Goal: Book appointment/travel/reservation

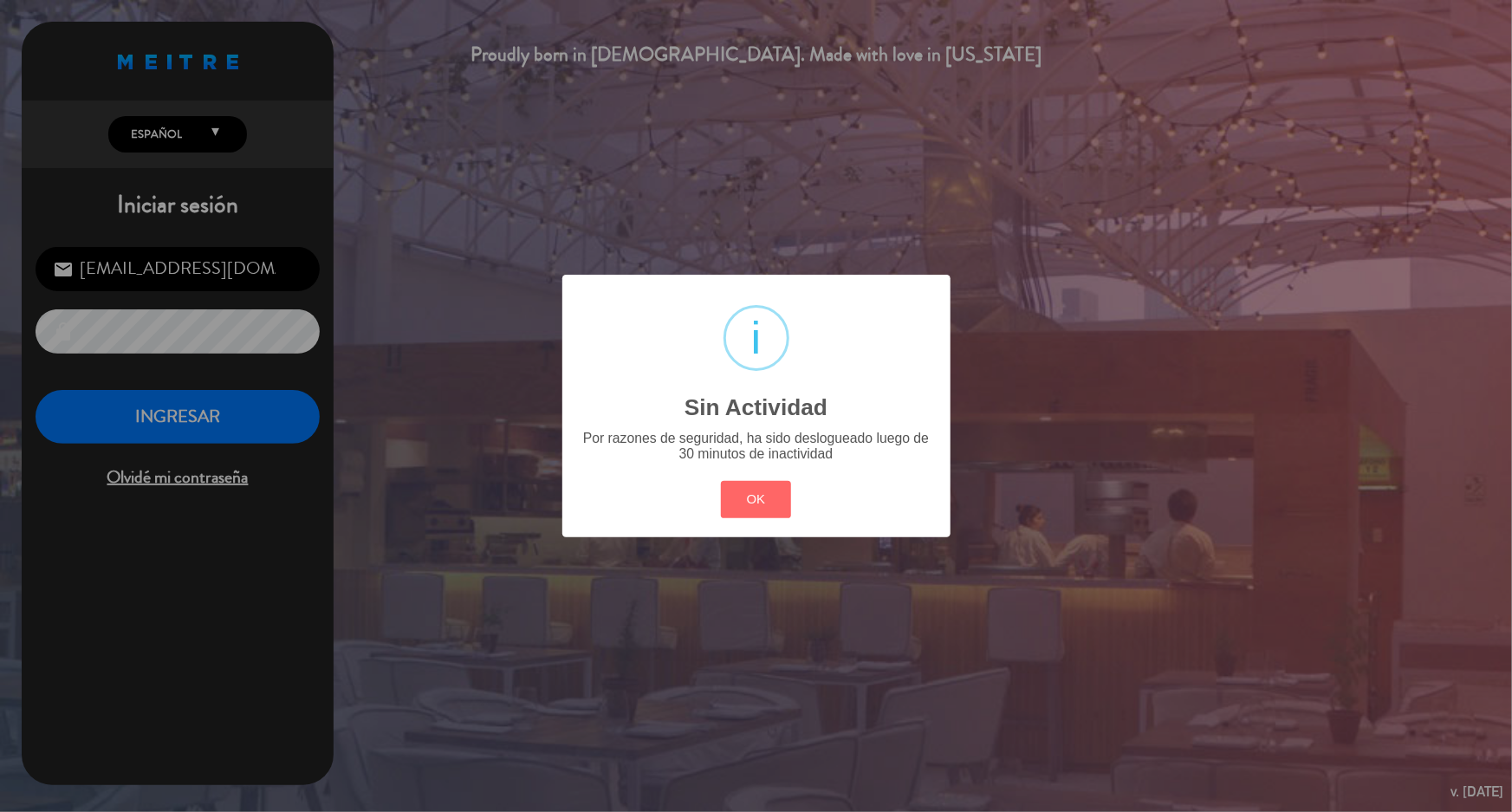
drag, startPoint x: 730, startPoint y: 518, endPoint x: 734, endPoint y: 509, distance: 9.8
click at [734, 513] on button "OK" at bounding box center [756, 500] width 70 height 37
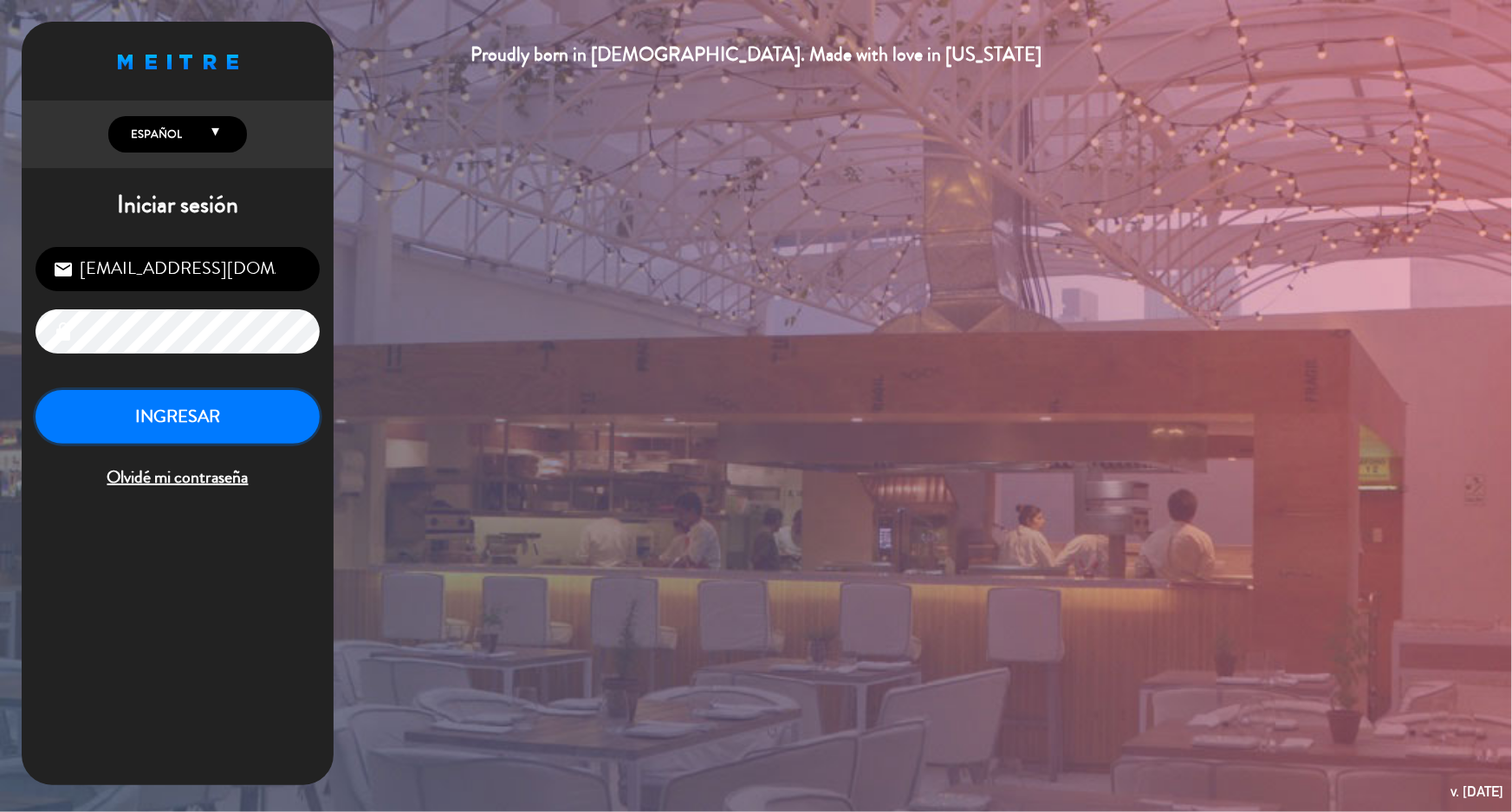
click at [203, 397] on button "INGRESAR" at bounding box center [178, 417] width 285 height 54
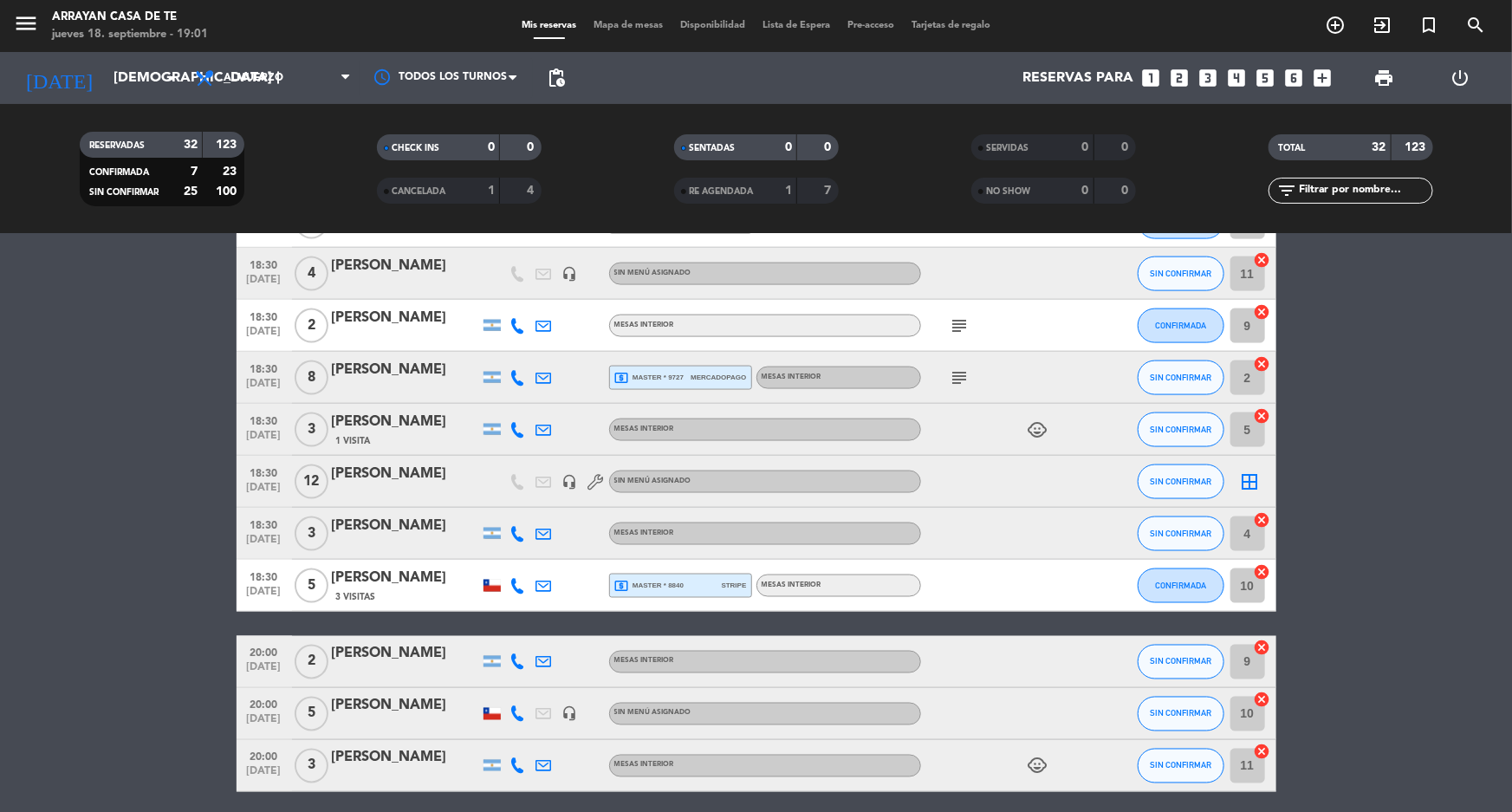
scroll to position [1349, 0]
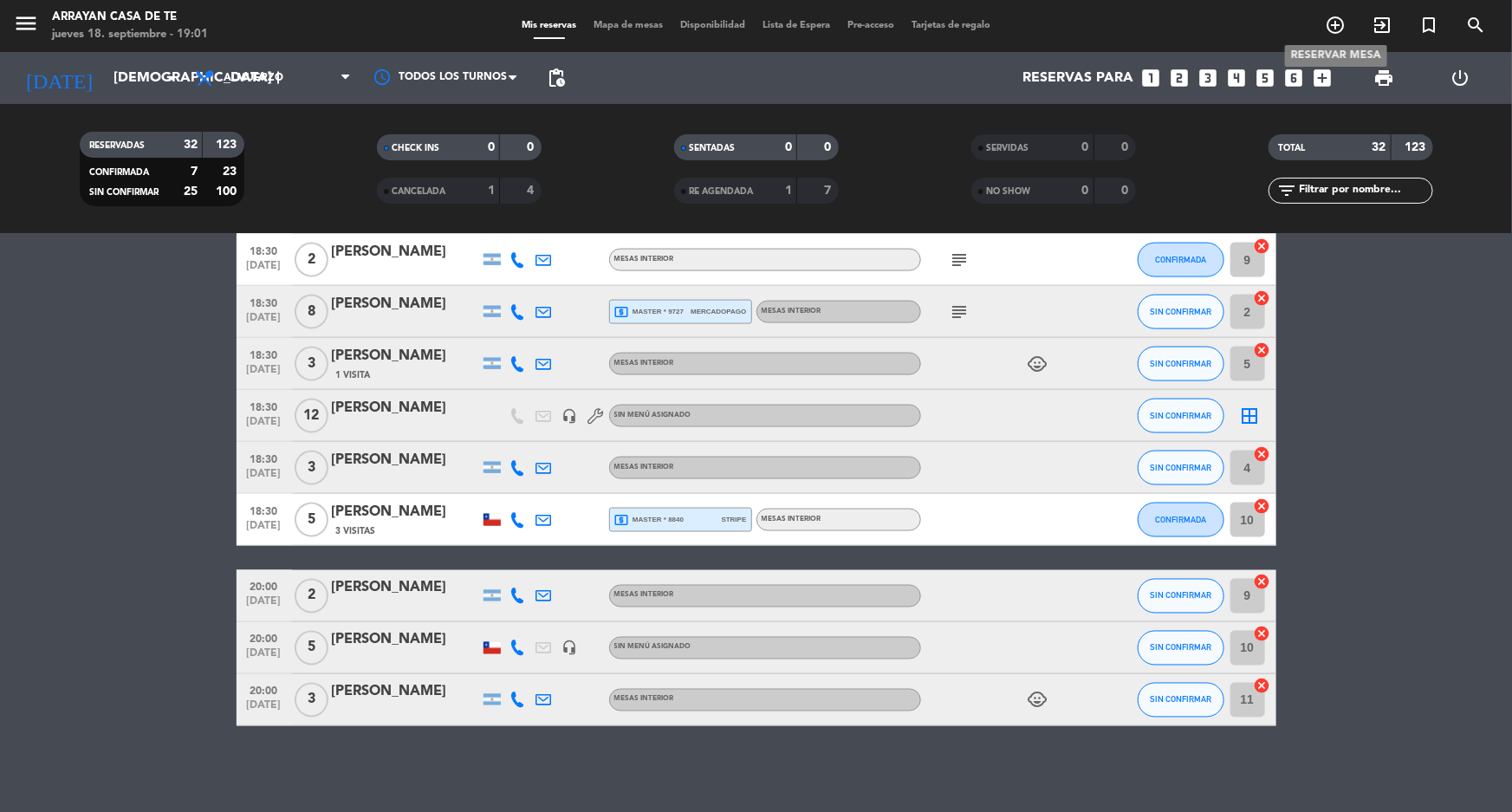
click at [1341, 24] on icon "add_circle_outline" at bounding box center [1335, 25] width 21 height 21
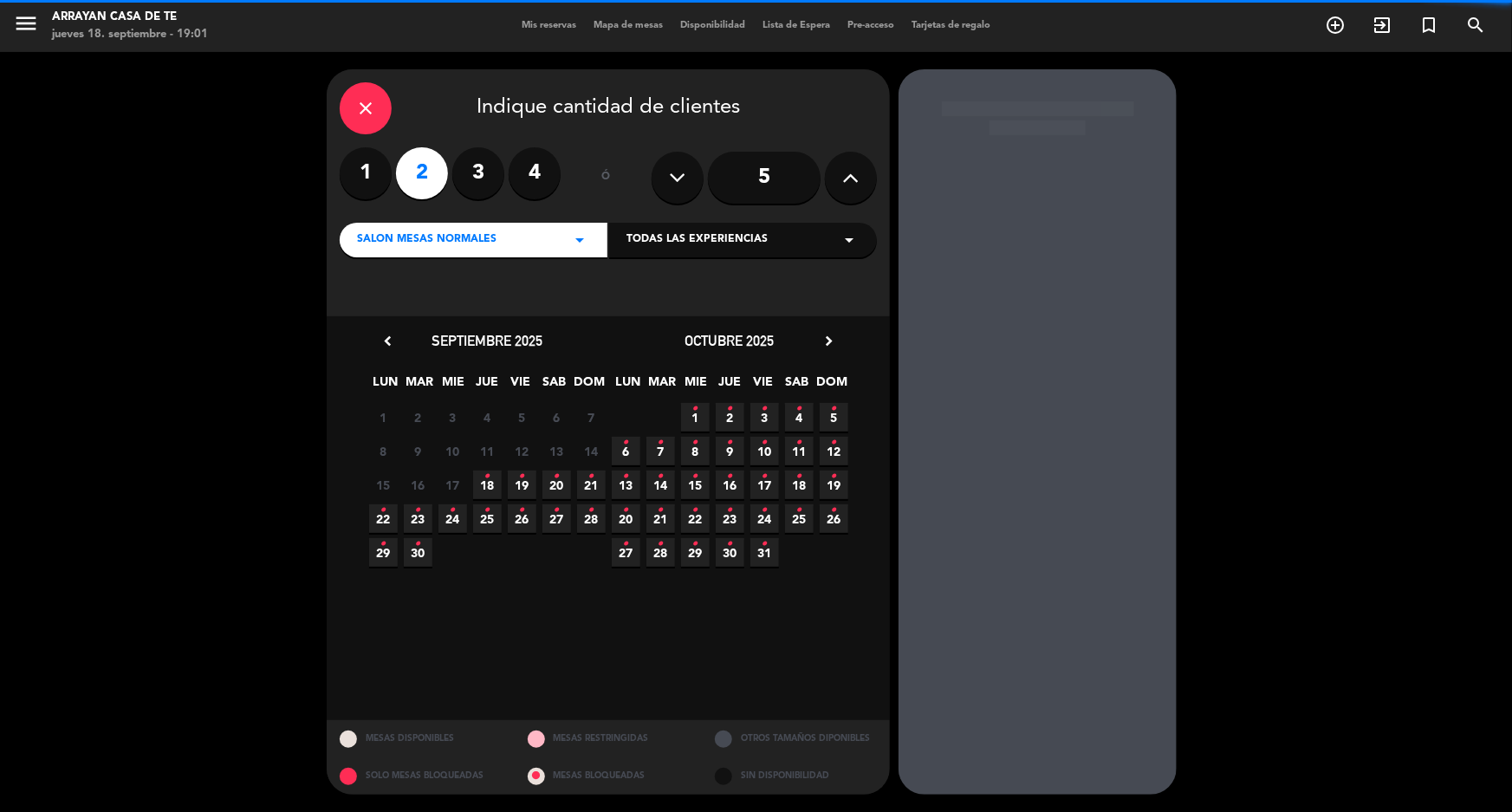
click at [470, 179] on label "3" at bounding box center [479, 173] width 52 height 52
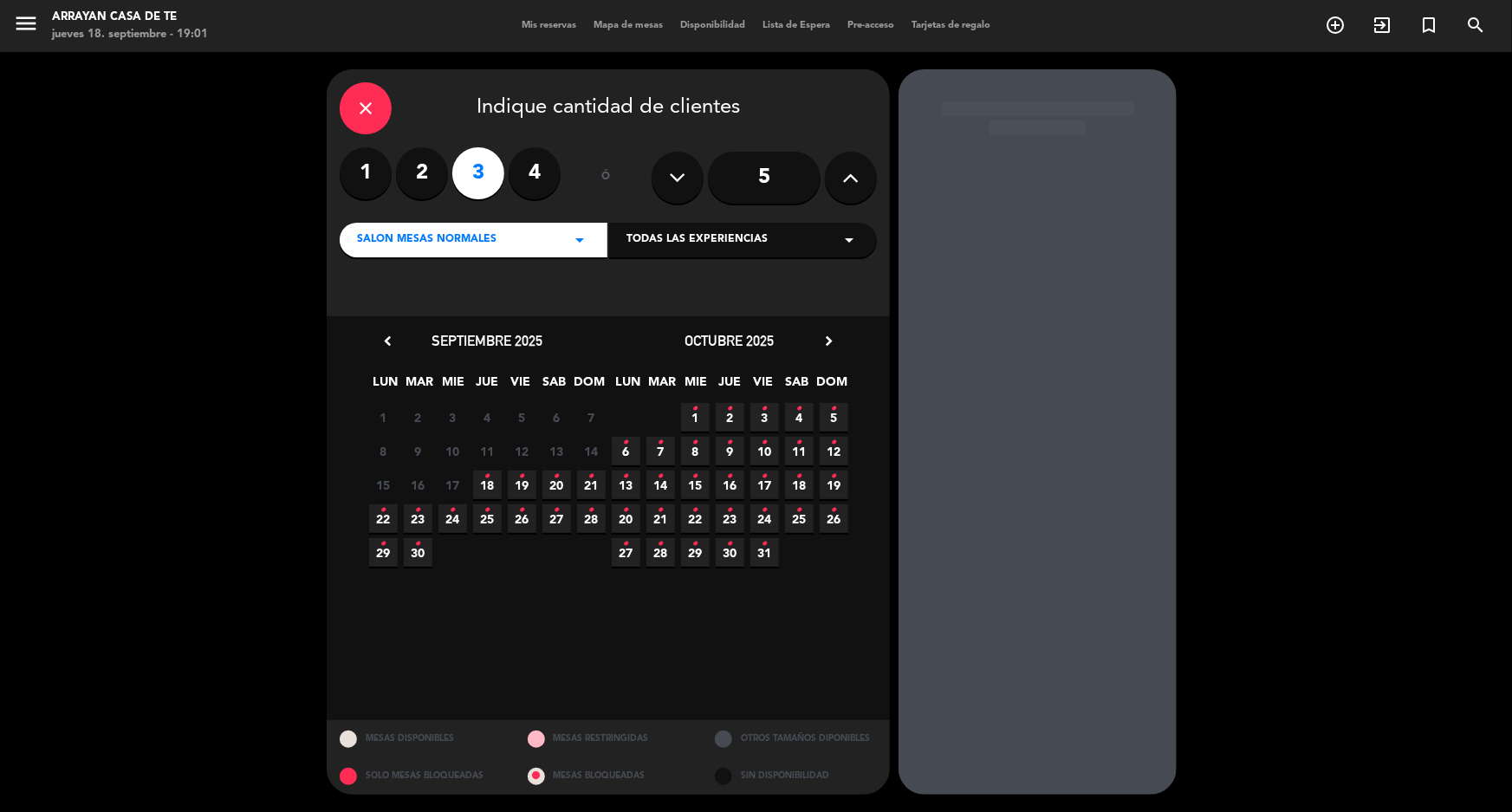
click at [486, 484] on icon "•" at bounding box center [487, 476] width 6 height 28
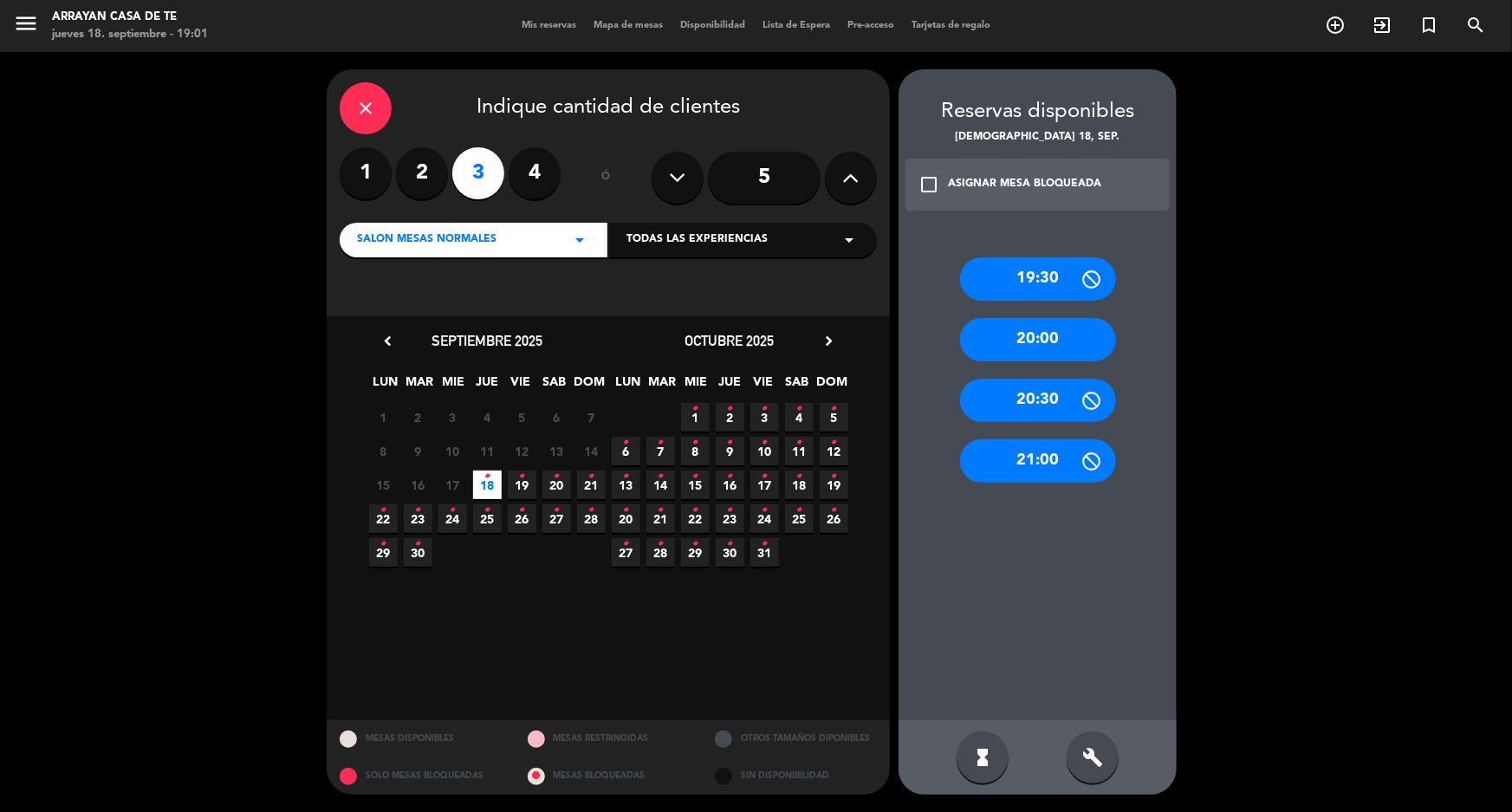
click at [1096, 319] on div "20:00" at bounding box center [1037, 339] width 156 height 43
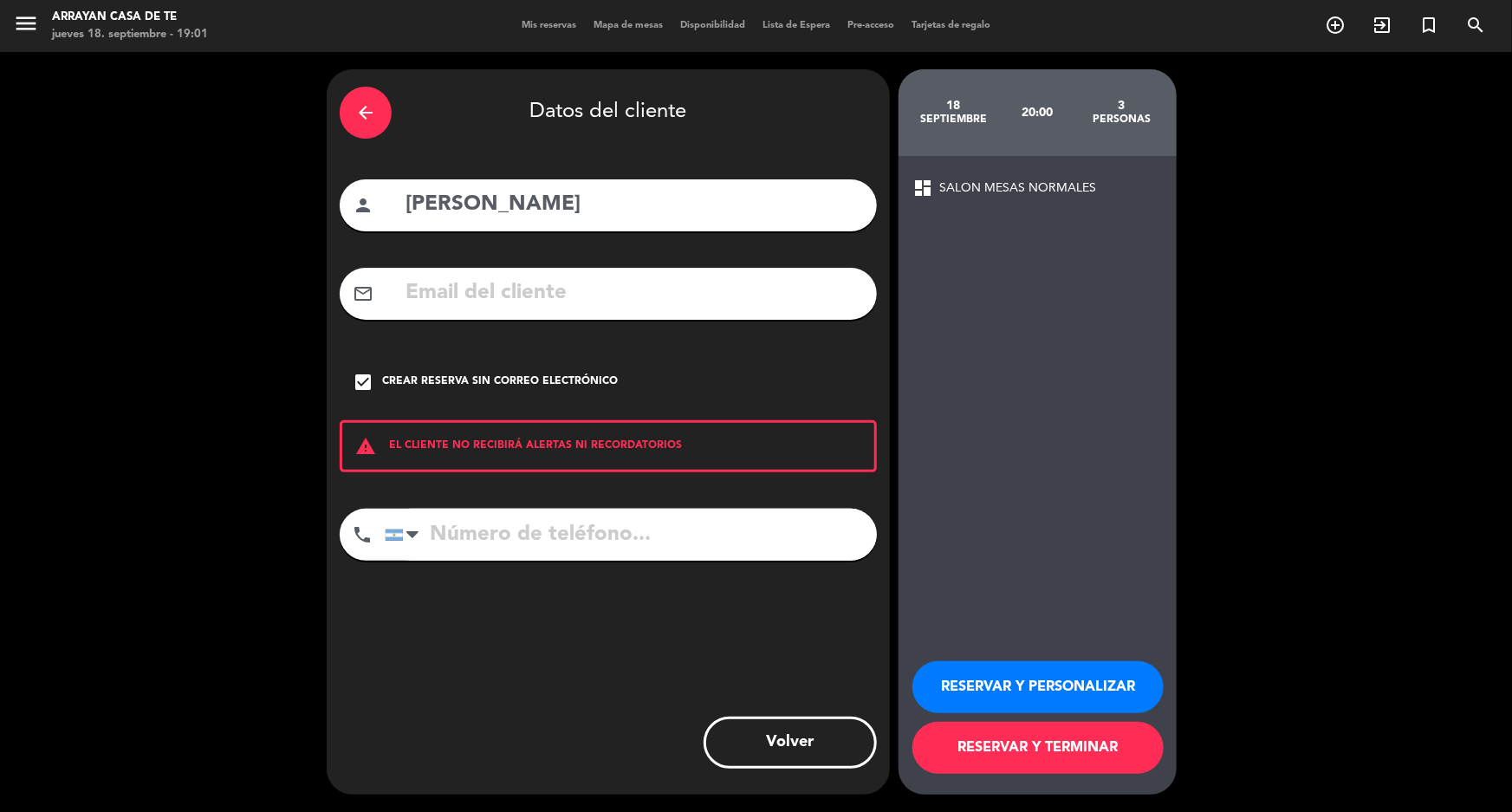
drag, startPoint x: 553, startPoint y: 208, endPoint x: 367, endPoint y: 204, distance: 186.0
click at [366, 206] on div "person [PERSON_NAME]" at bounding box center [608, 205] width 538 height 52
type input "3 de las 8"
drag, startPoint x: 1067, startPoint y: 757, endPoint x: 1060, endPoint y: 750, distance: 9.9
click at [1068, 752] on button "RESERVAR Y TERMINAR" at bounding box center [1037, 748] width 251 height 52
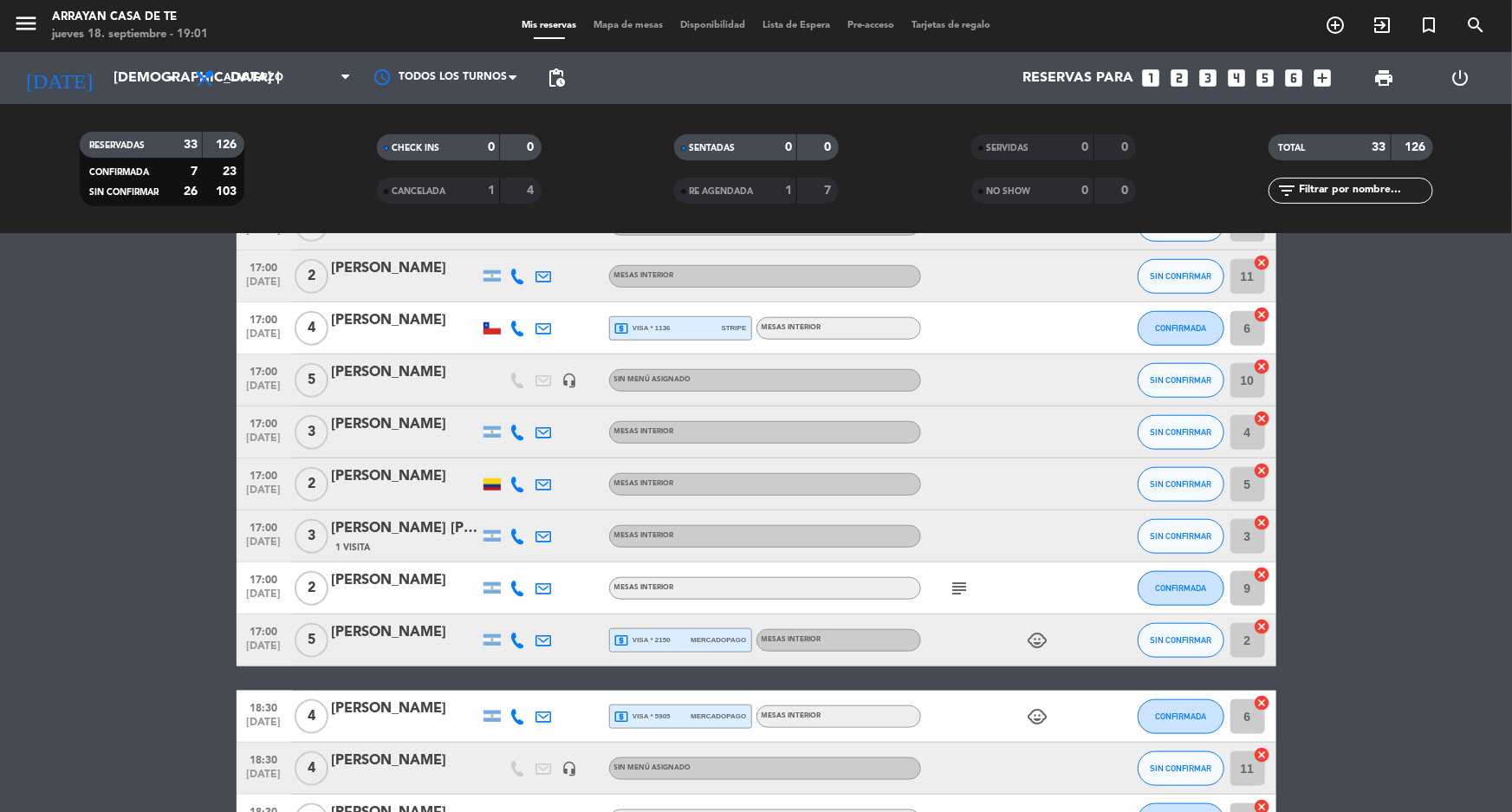
scroll to position [1339, 0]
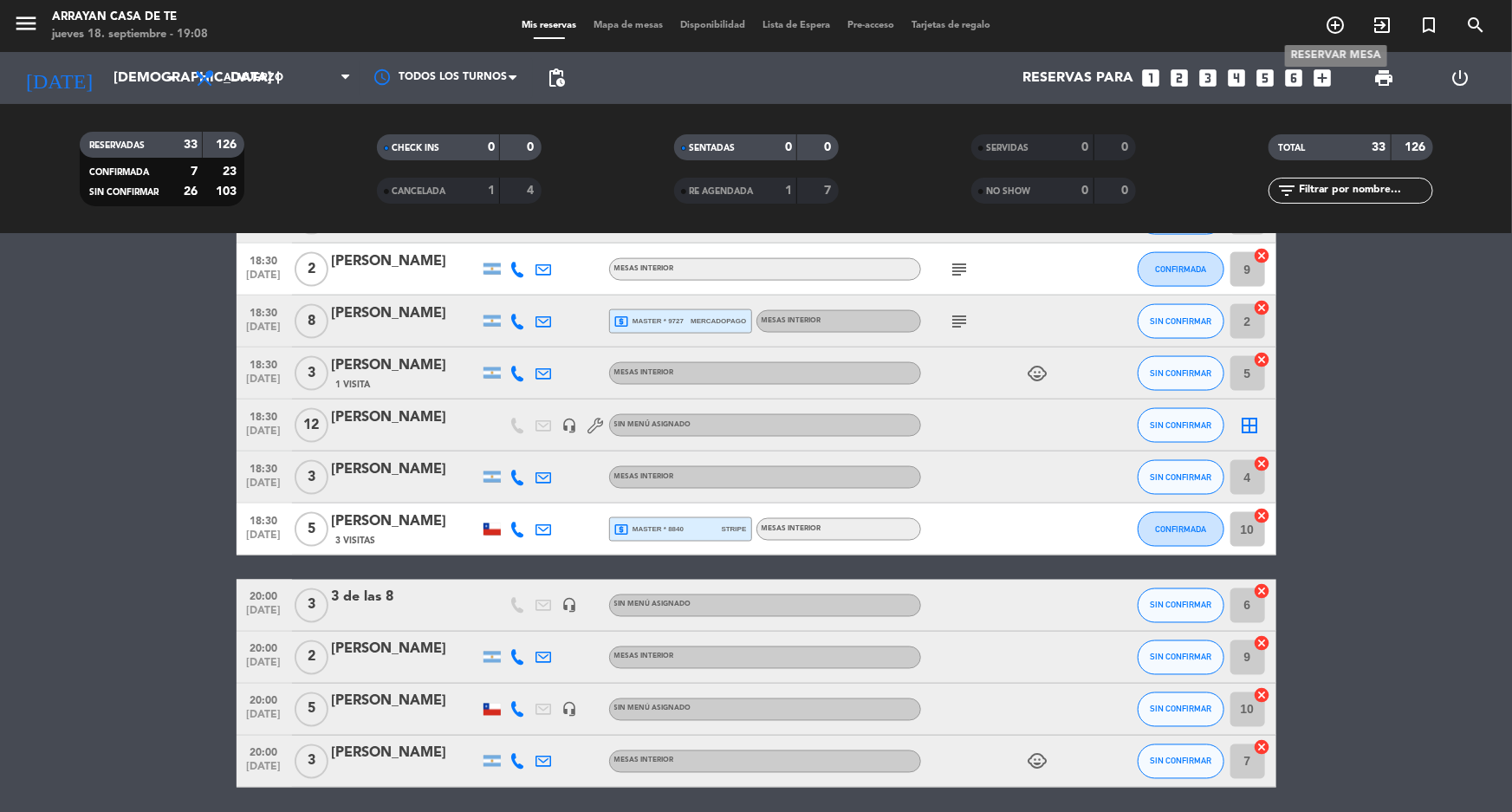
click at [1335, 28] on icon "add_circle_outline" at bounding box center [1335, 25] width 21 height 21
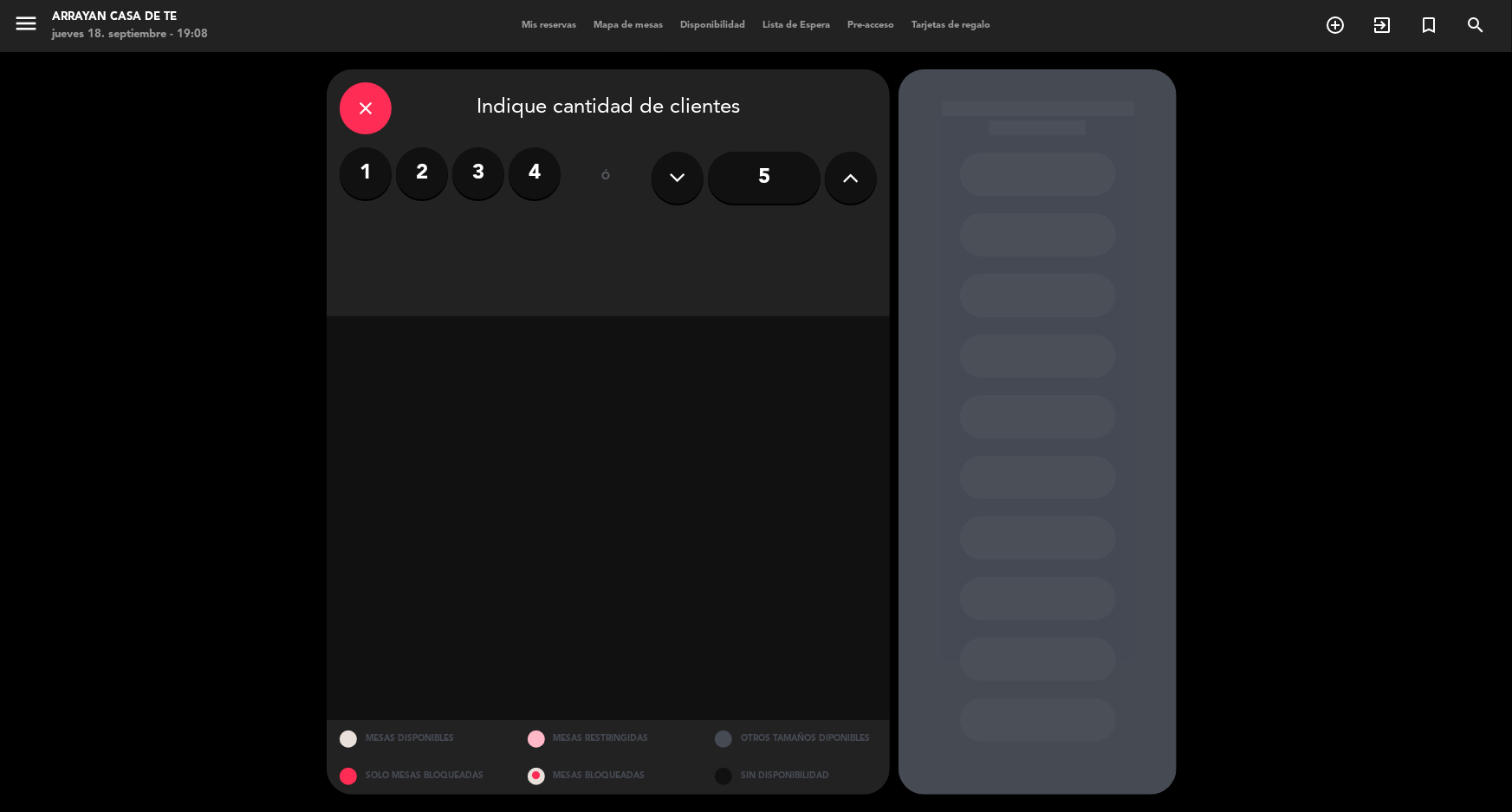
click at [477, 183] on label "3" at bounding box center [479, 173] width 52 height 52
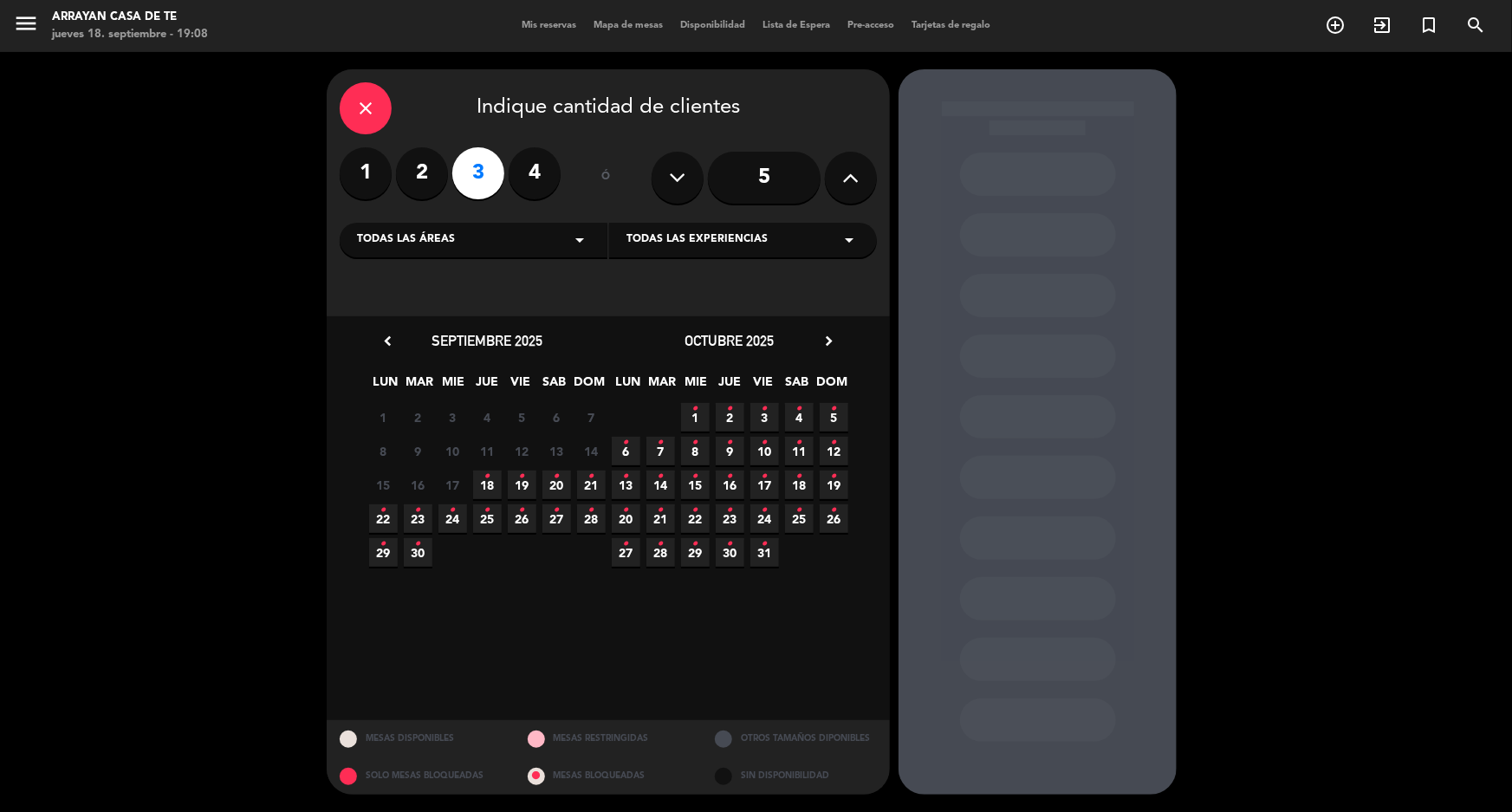
click at [525, 483] on span "19 •" at bounding box center [522, 485] width 29 height 29
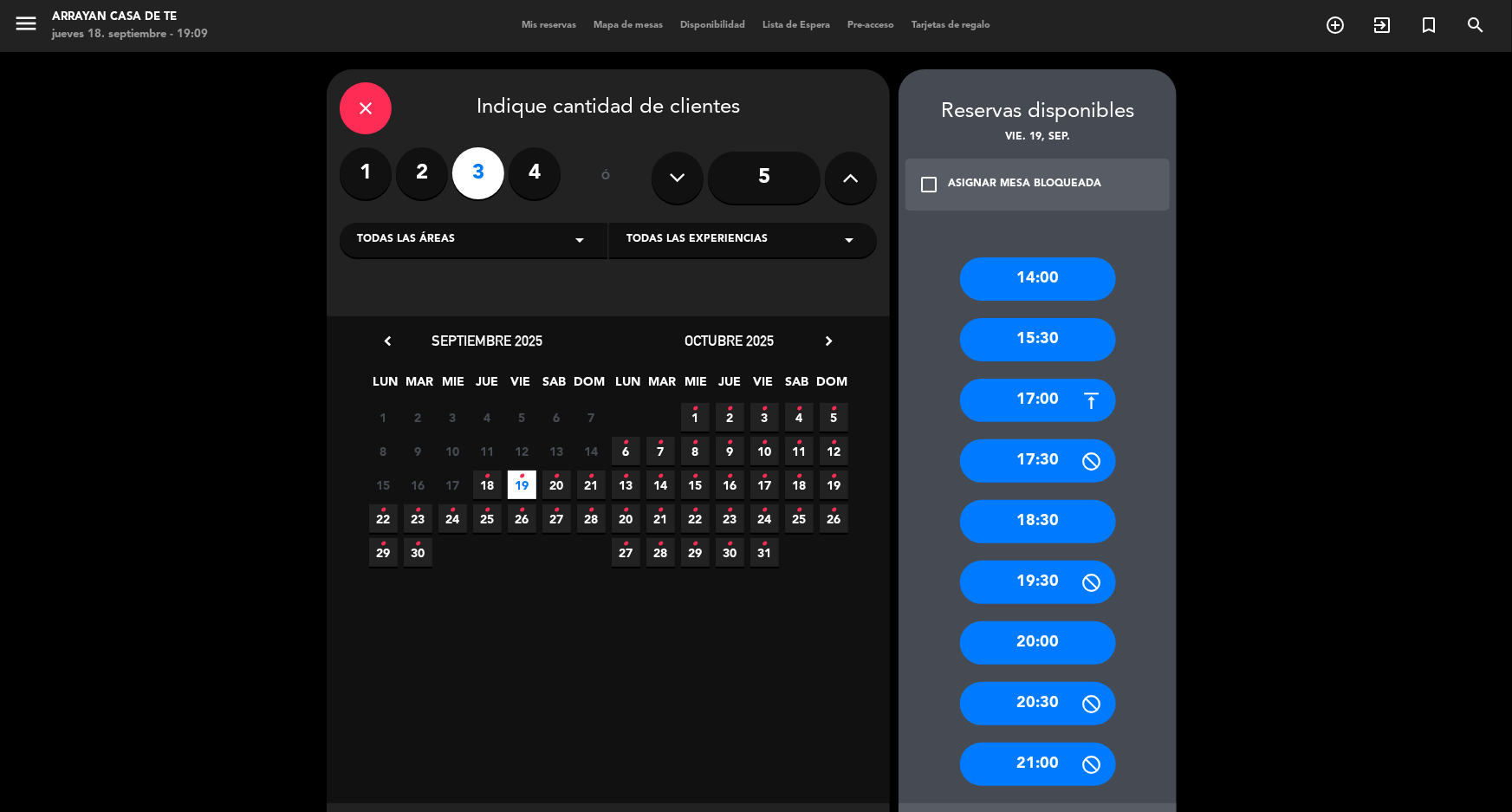
click at [1068, 332] on div "15:30" at bounding box center [1037, 339] width 156 height 43
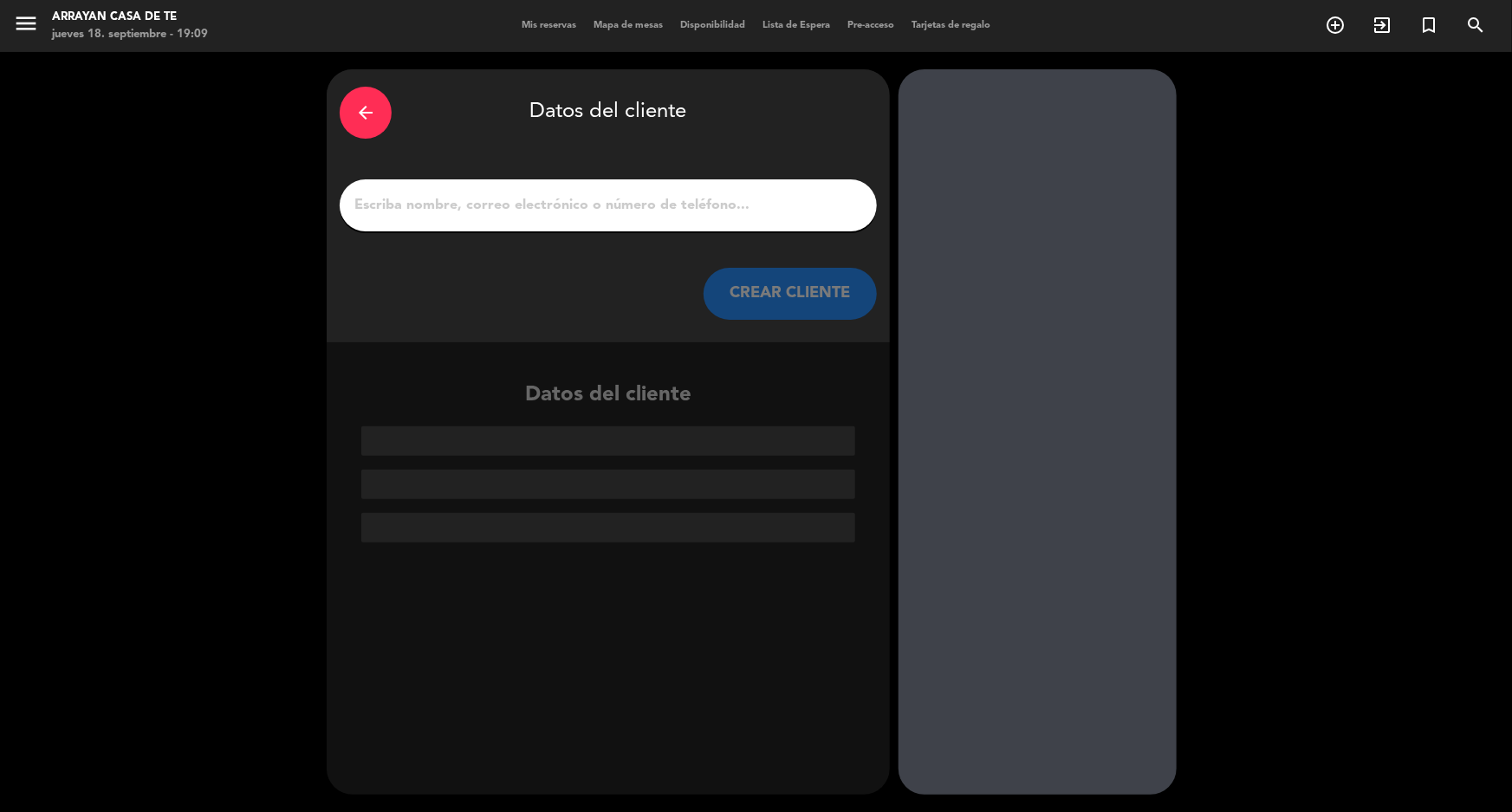
click at [546, 194] on input "1" at bounding box center [607, 204] width 511 height 24
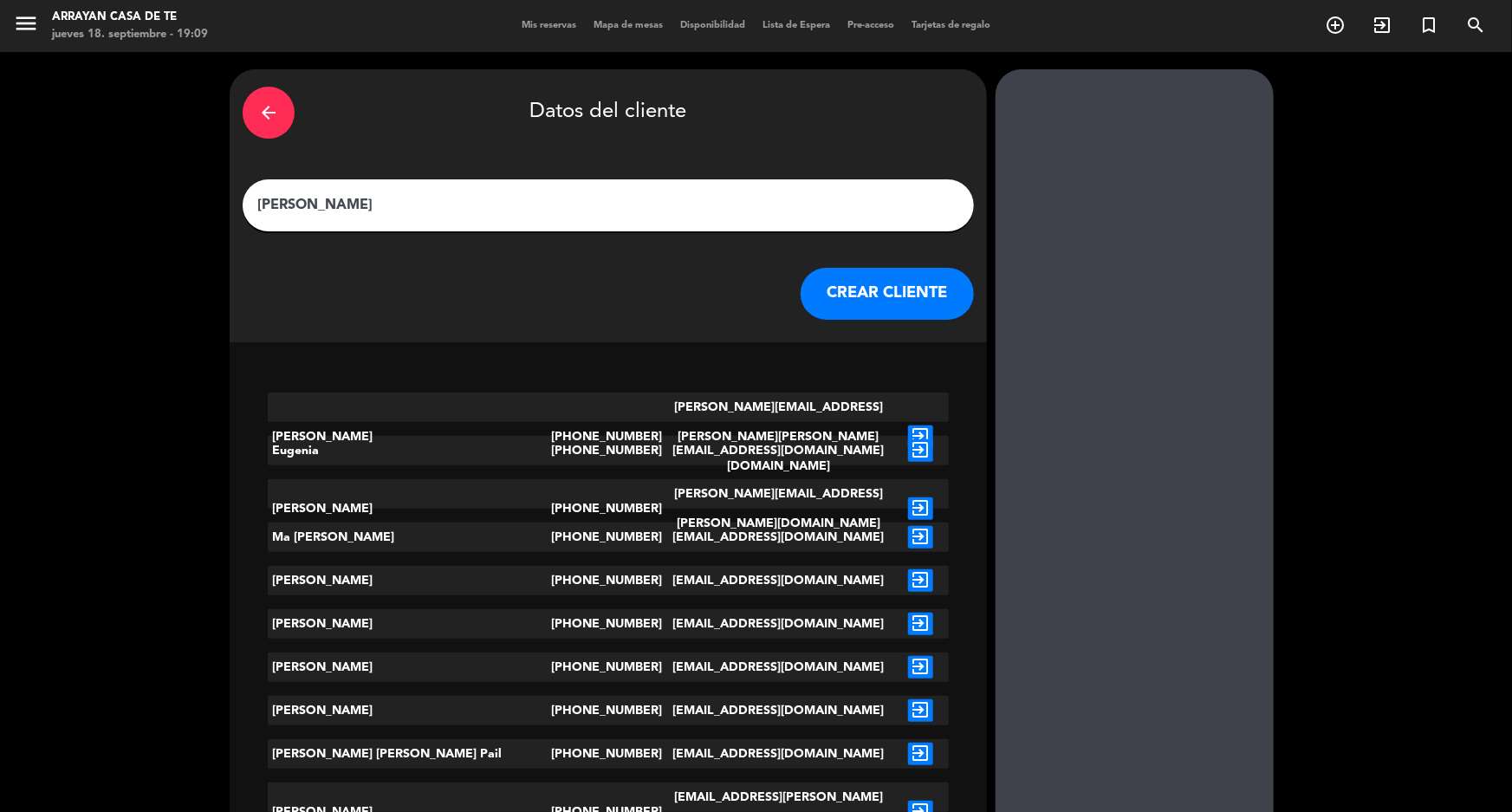
type input "[PERSON_NAME]"
click at [800, 285] on button "CREAR CLIENTE" at bounding box center [886, 293] width 173 height 52
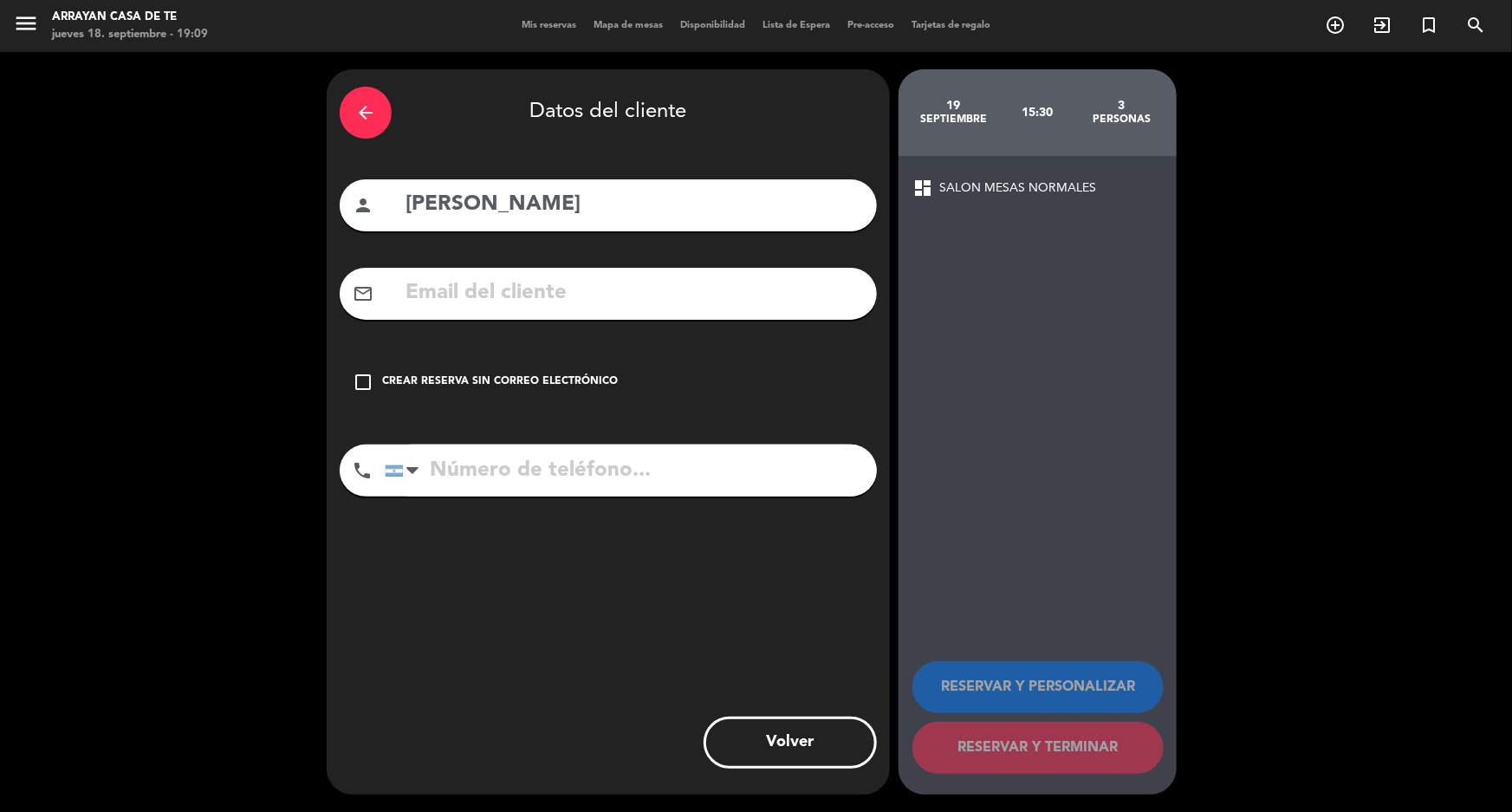
click at [358, 380] on icon "check_box_outline_blank" at bounding box center [363, 382] width 21 height 21
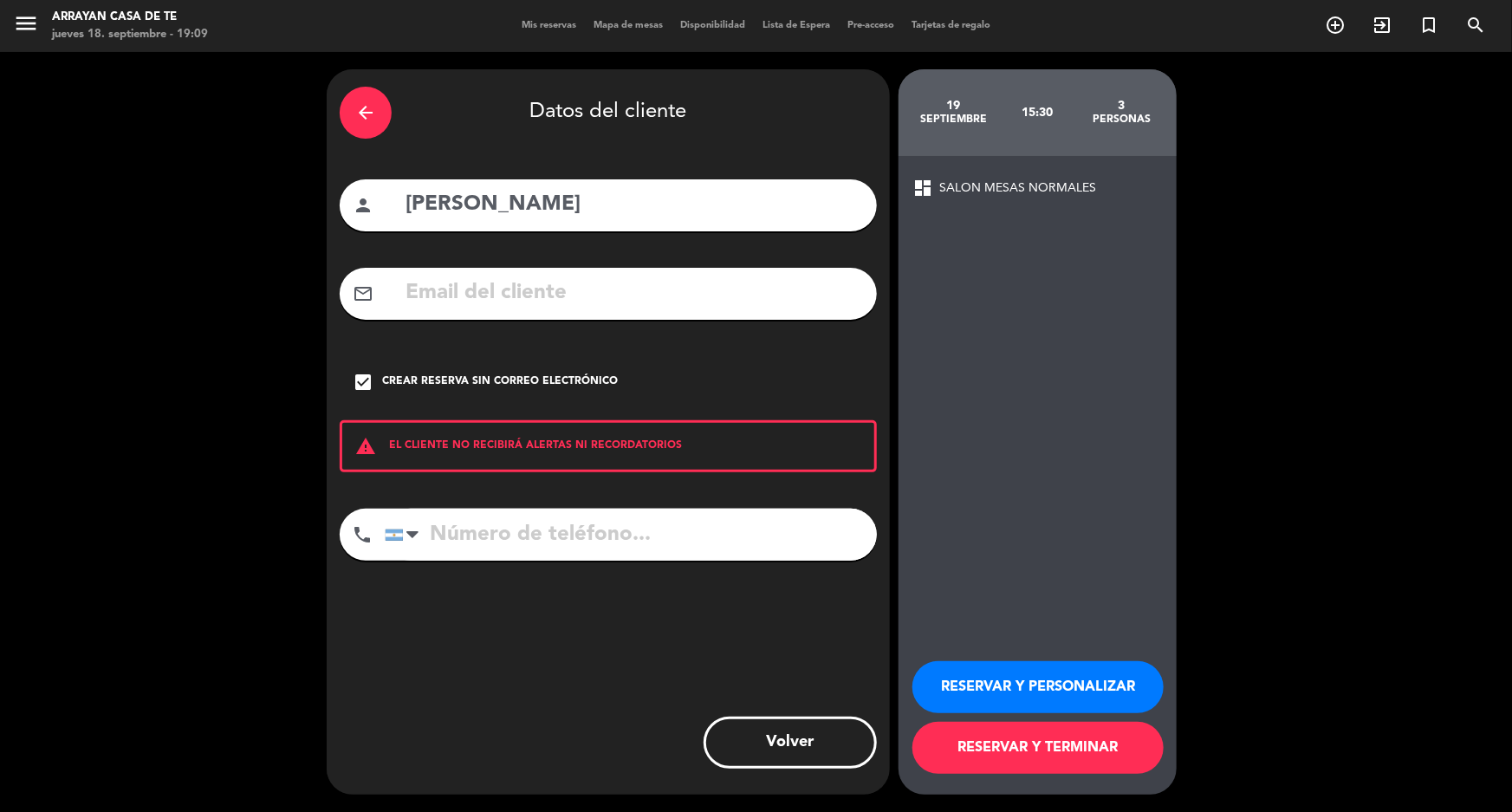
click at [498, 543] on input "tel" at bounding box center [630, 535] width 492 height 52
type input "1169227336"
click at [562, 199] on input "[PERSON_NAME]" at bounding box center [634, 204] width 460 height 35
type input "[PERSON_NAME]"
click at [1093, 748] on button "RESERVAR Y TERMINAR" at bounding box center [1037, 748] width 251 height 52
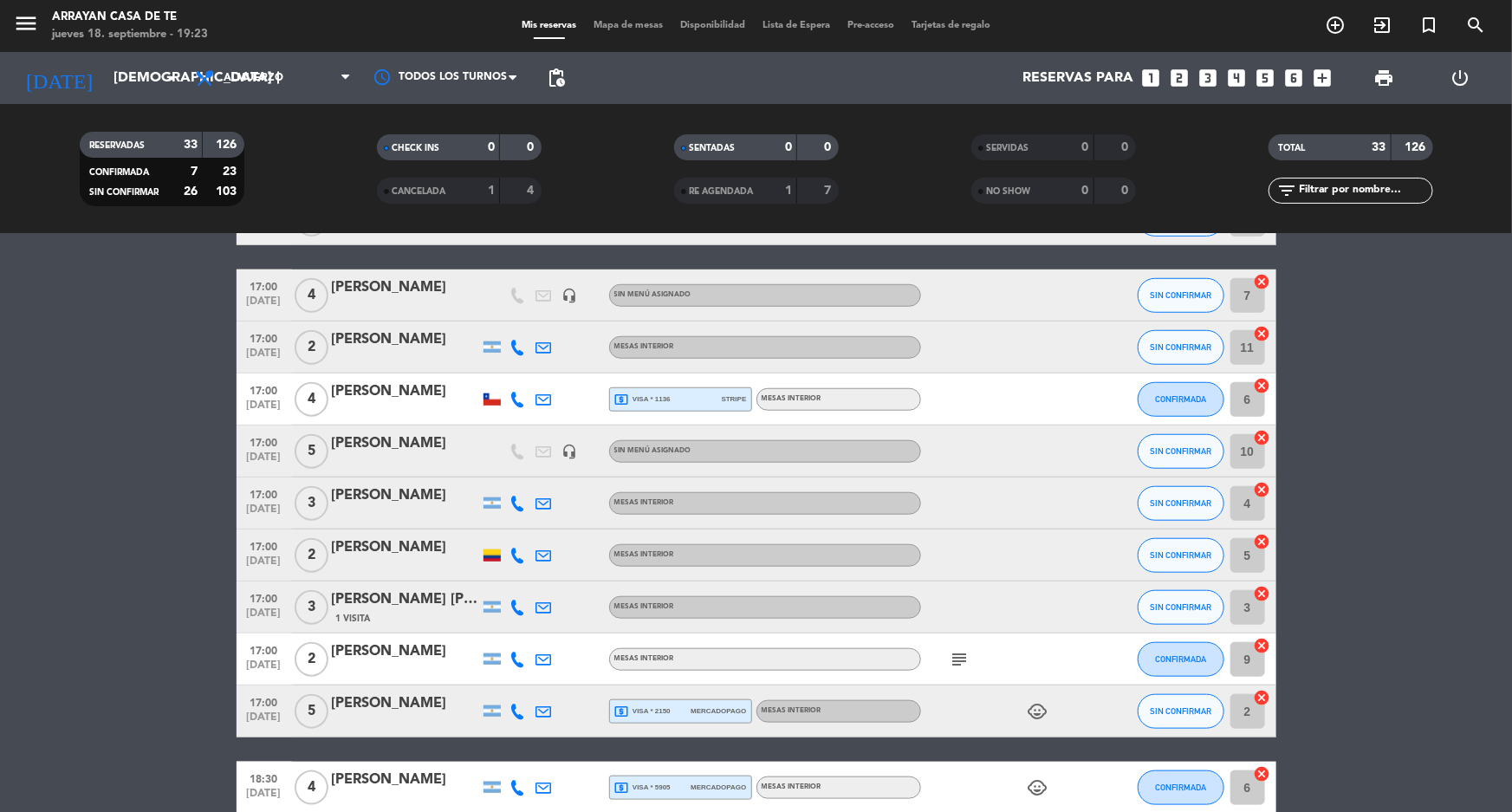
scroll to position [692, 0]
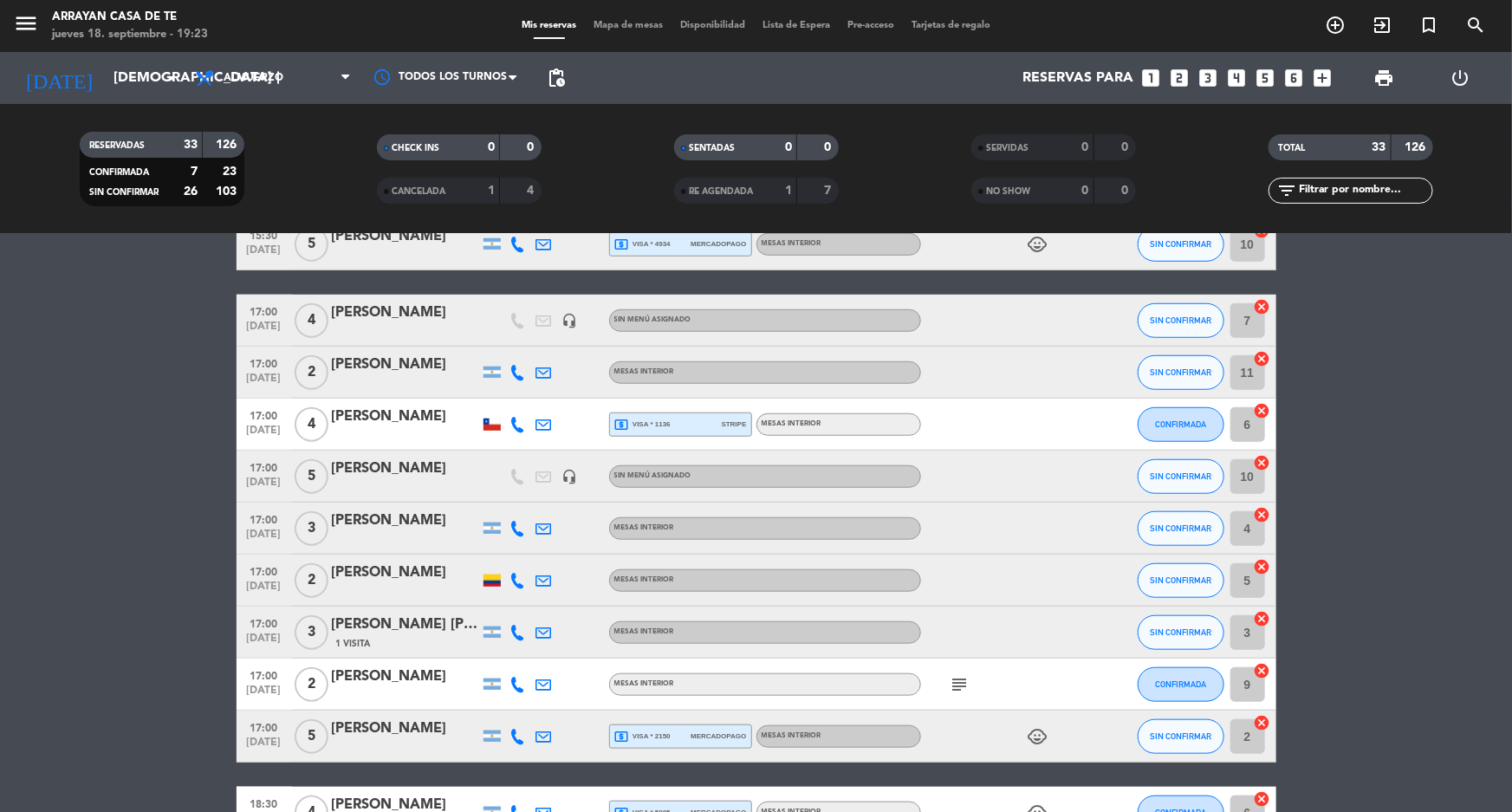
drag, startPoint x: 568, startPoint y: 313, endPoint x: 574, endPoint y: 321, distance: 10.0
click at [572, 317] on icon "headset_mic" at bounding box center [570, 321] width 15 height 15
click at [441, 323] on div "[PERSON_NAME]" at bounding box center [405, 313] width 147 height 23
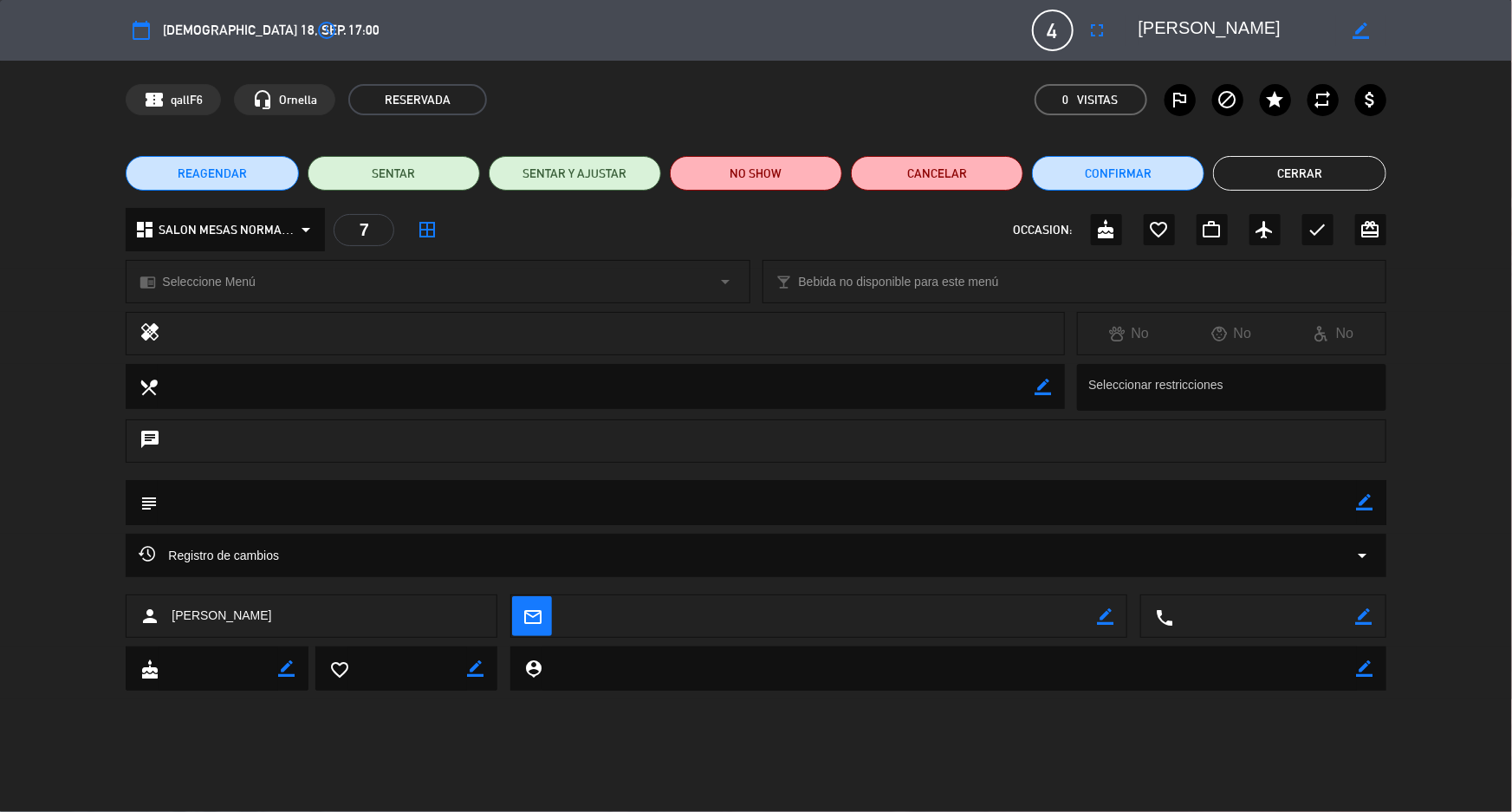
type input "[EMAIL_ADDRESS][DOMAIN_NAME]"
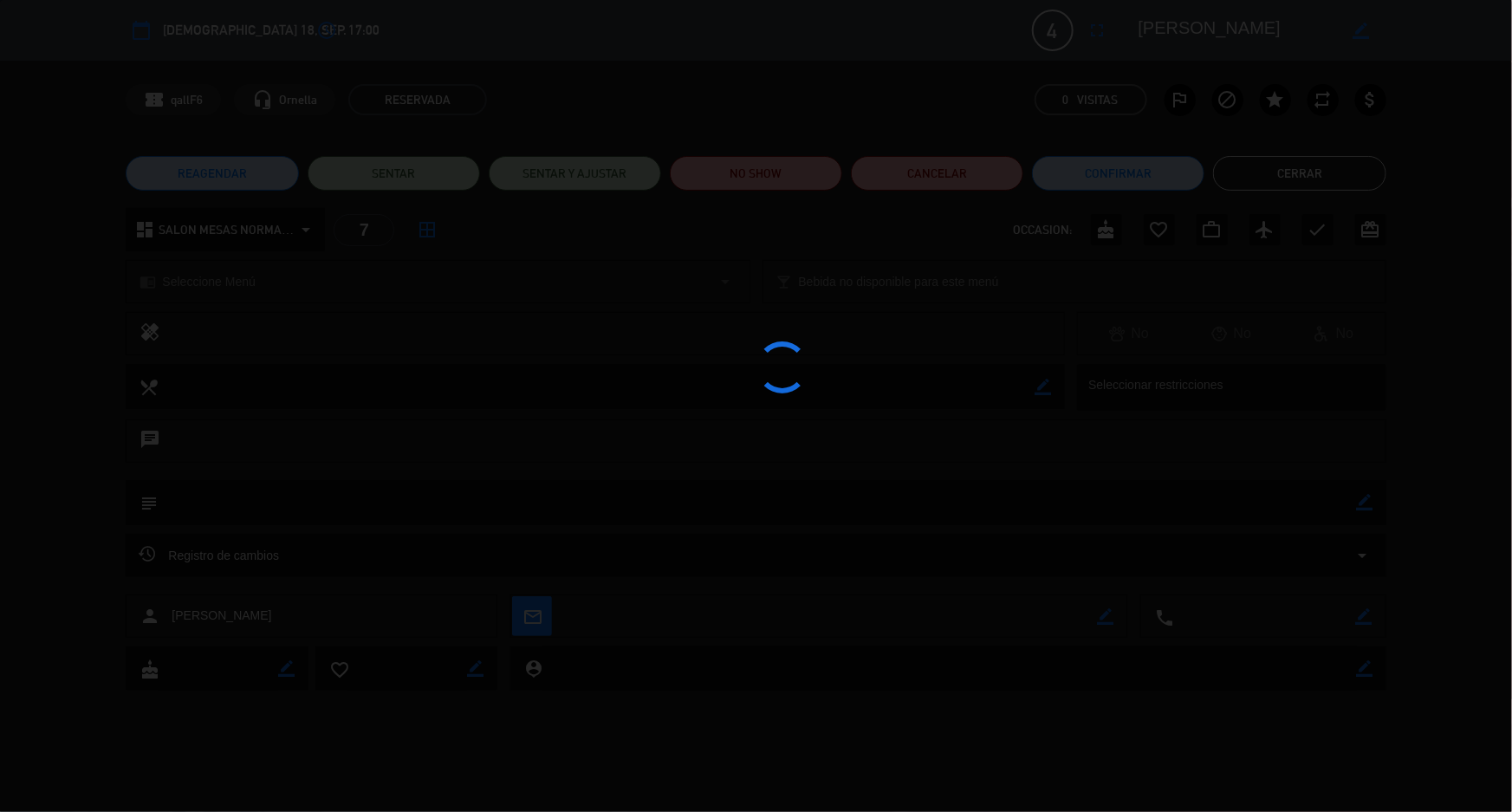
type input "[EMAIL_ADDRESS][DOMAIN_NAME]"
